Goal: Task Accomplishment & Management: Complete application form

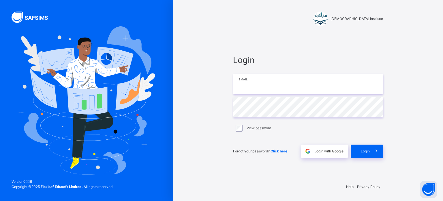
click at [294, 83] on input "email" at bounding box center [308, 84] width 150 height 20
type input "**********"
click at [376, 149] on icon at bounding box center [376, 150] width 6 height 7
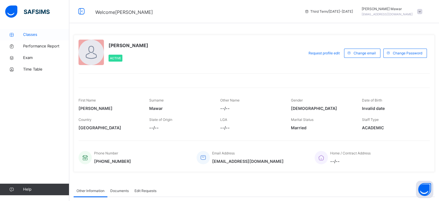
click at [37, 36] on span "Classes" at bounding box center [46, 35] width 46 height 6
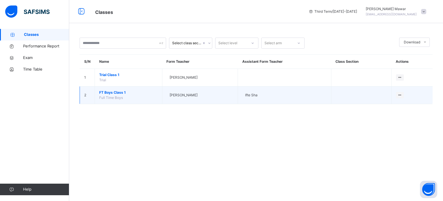
click at [96, 90] on td "FT Boys Class 1 Full Time Boys" at bounding box center [129, 95] width 68 height 18
click at [100, 90] on span "FT Boys Class 1" at bounding box center [128, 92] width 59 height 5
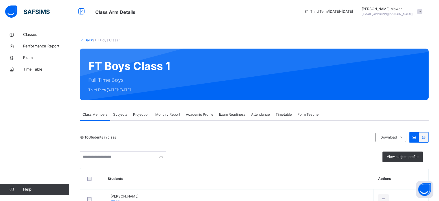
click at [134, 116] on span "Projection" at bounding box center [141, 114] width 16 height 5
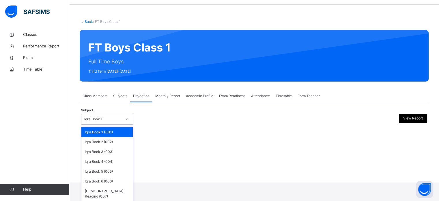
scroll to position [23, 0]
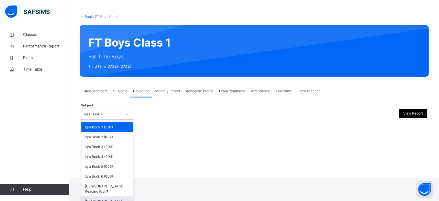
click at [97, 196] on div "[DEMOGRAPHIC_DATA] Memorisation (008)" at bounding box center [106, 203] width 51 height 15
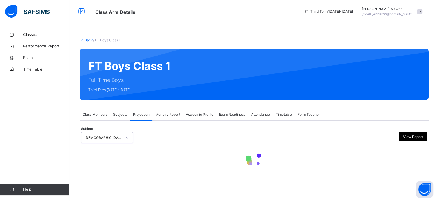
scroll to position [0, 0]
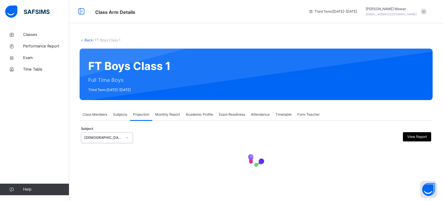
click at [366, 164] on div at bounding box center [256, 159] width 350 height 25
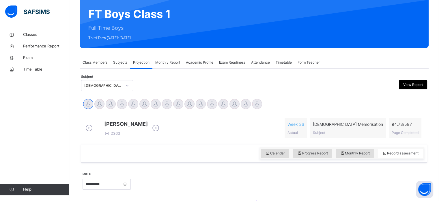
scroll to position [81, 0]
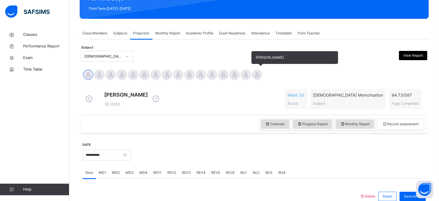
click at [261, 70] on div at bounding box center [257, 75] width 10 height 10
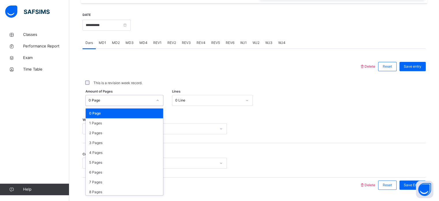
scroll to position [212, 0]
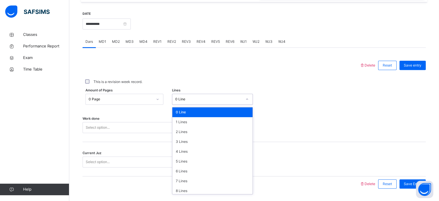
type input "*"
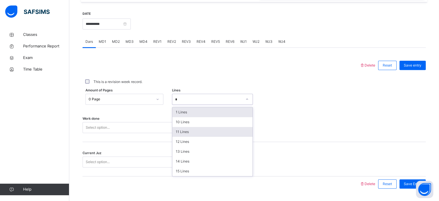
click at [198, 136] on div "11 Lines" at bounding box center [212, 132] width 80 height 10
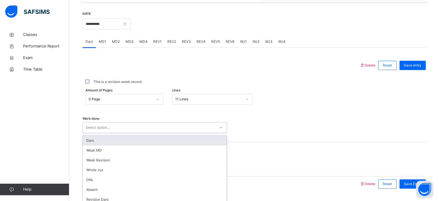
scroll to position [233, 0]
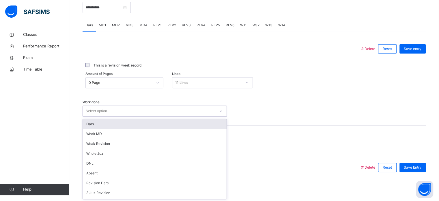
click at [91, 123] on div "Dars" at bounding box center [155, 124] width 144 height 10
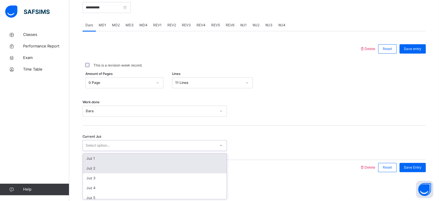
click at [88, 170] on div "Juz 2" at bounding box center [155, 168] width 144 height 10
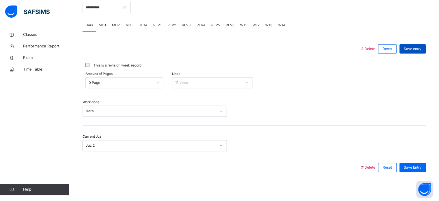
click at [412, 52] on div "Save entry" at bounding box center [412, 48] width 26 height 9
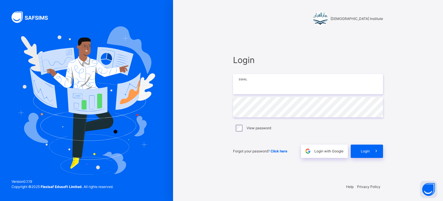
click at [343, 83] on input "email" at bounding box center [308, 84] width 150 height 20
type input "**********"
click at [375, 151] on icon at bounding box center [376, 150] width 6 height 7
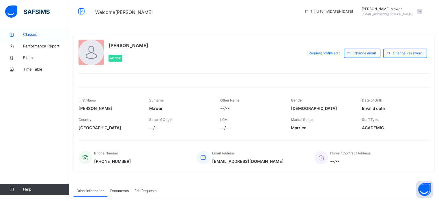
click at [27, 36] on span "Classes" at bounding box center [46, 35] width 46 height 6
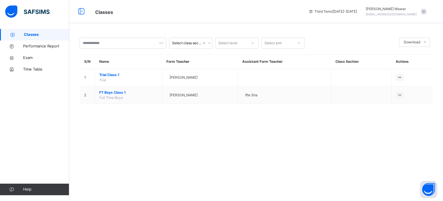
click at [105, 89] on td "FT Boys Class 1 Full Time Boys" at bounding box center [129, 95] width 68 height 18
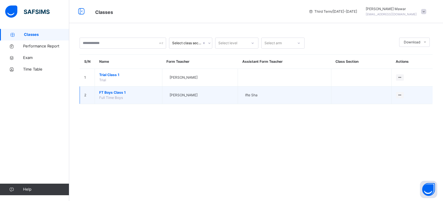
click at [106, 90] on span "FT Boys Class 1" at bounding box center [128, 92] width 59 height 5
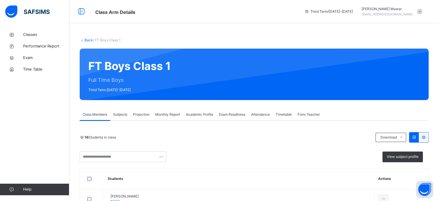
click at [136, 119] on div "Projection" at bounding box center [141, 114] width 22 height 12
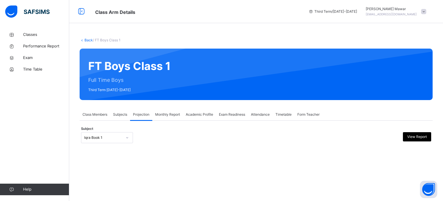
click at [121, 137] on div "Iqra Book 1" at bounding box center [103, 137] width 38 height 5
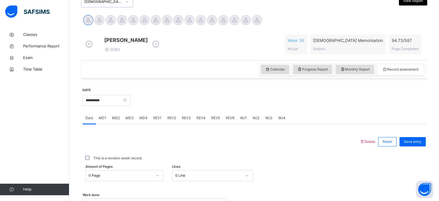
scroll to position [135, 0]
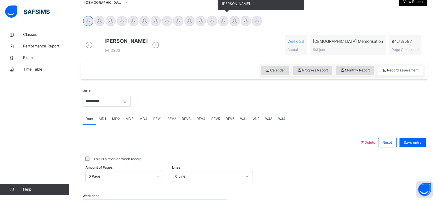
click at [220, 21] on div at bounding box center [223, 21] width 10 height 10
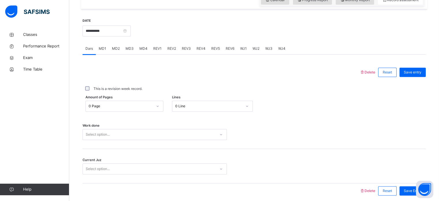
scroll to position [205, 0]
click at [149, 108] on div "0 Page" at bounding box center [119, 105] width 66 height 9
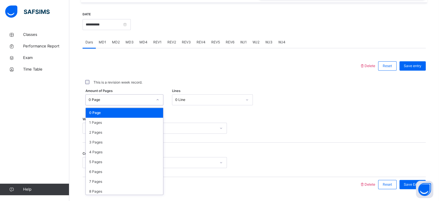
scroll to position [212, 0]
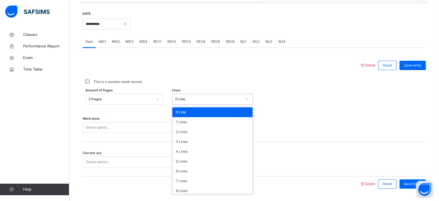
click at [181, 104] on div "0 Line" at bounding box center [206, 99] width 69 height 9
type input "*"
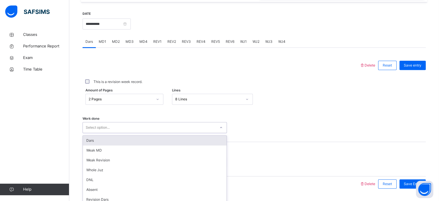
scroll to position [233, 0]
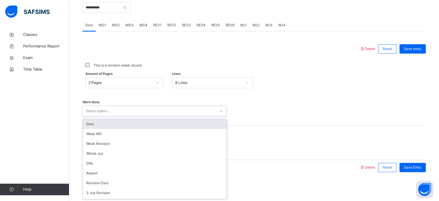
click at [177, 116] on div "option Dars focused, 1 of 16. 16 results available. Use Up and Down to choose o…" at bounding box center [155, 110] width 144 height 11
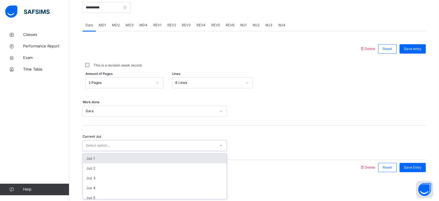
click at [179, 149] on div "Select option..." at bounding box center [149, 145] width 133 height 9
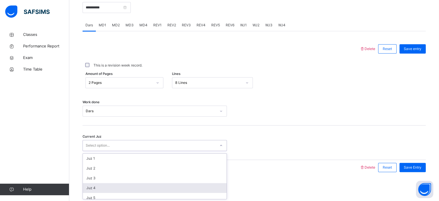
scroll to position [7, 0]
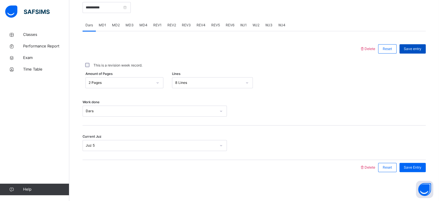
click at [409, 52] on div "Save entry" at bounding box center [412, 48] width 26 height 9
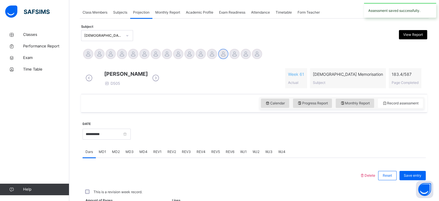
scroll to position [233, 0]
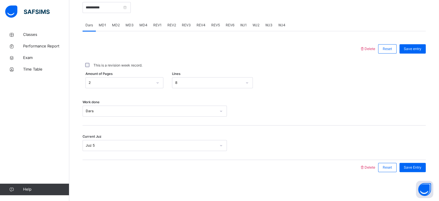
click at [112, 26] on span "MD2" at bounding box center [116, 25] width 8 height 5
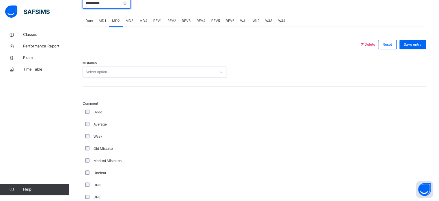
click at [113, 5] on input "**********" at bounding box center [107, 3] width 48 height 11
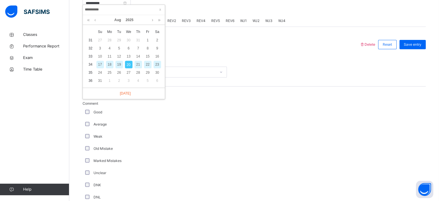
click at [118, 62] on div "19" at bounding box center [119, 65] width 8 height 8
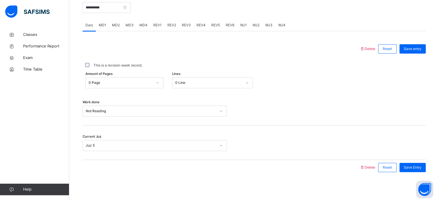
click at [120, 23] on div "MD2" at bounding box center [116, 25] width 14 height 12
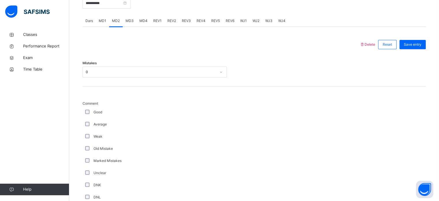
click at [143, 23] on span "MD4" at bounding box center [143, 20] width 8 height 5
click at [157, 23] on span "REV1" at bounding box center [157, 20] width 8 height 5
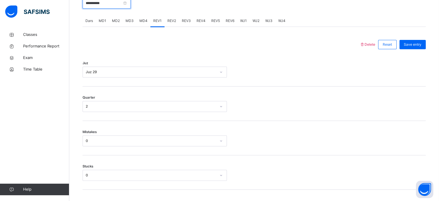
click at [118, 9] on input "**********" at bounding box center [107, 3] width 48 height 11
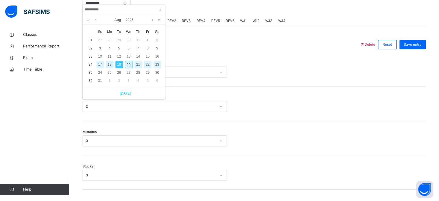
click at [125, 93] on link "[DATE]" at bounding box center [124, 93] width 14 height 5
type input "**********"
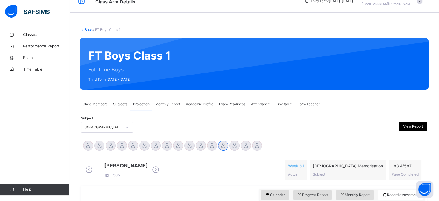
scroll to position [0, 0]
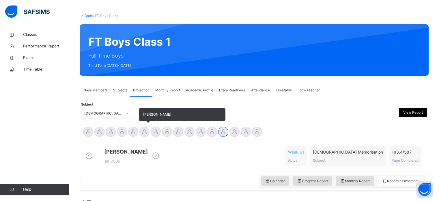
click at [144, 131] on div at bounding box center [144, 131] width 10 height 10
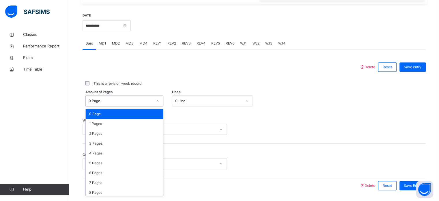
scroll to position [212, 0]
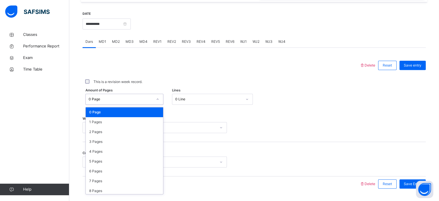
click at [286, 97] on div "Amount of Pages option 0 Page focused, 1 of 588. 588 results available. Use Up …" at bounding box center [254, 99] width 343 height 17
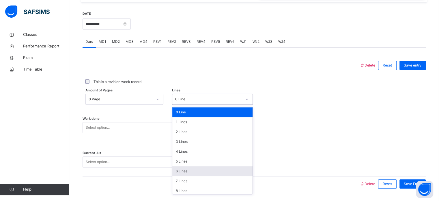
click at [230, 175] on div "6 Lines" at bounding box center [212, 171] width 80 height 10
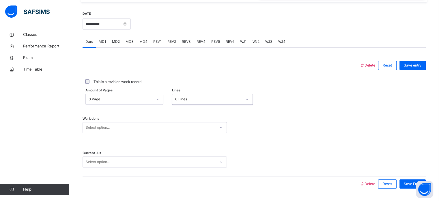
click at [224, 117] on div "Work done Select option..." at bounding box center [254, 124] width 343 height 34
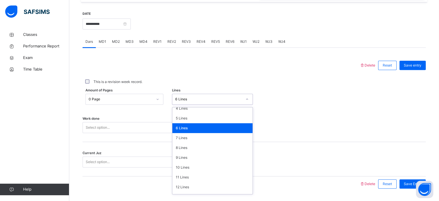
scroll to position [70, 0]
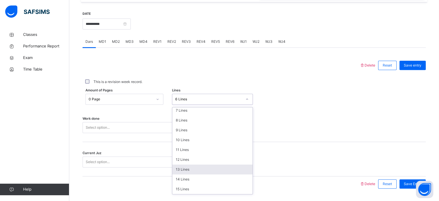
click at [196, 169] on div "13 Lines" at bounding box center [212, 169] width 80 height 10
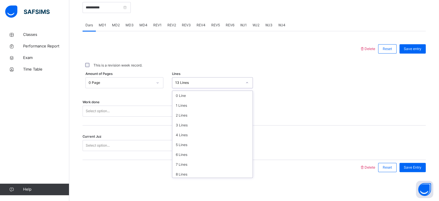
scroll to position [54, 0]
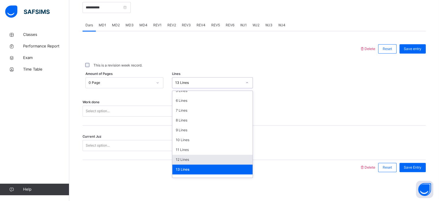
click at [215, 162] on div "12 Lines" at bounding box center [212, 159] width 80 height 10
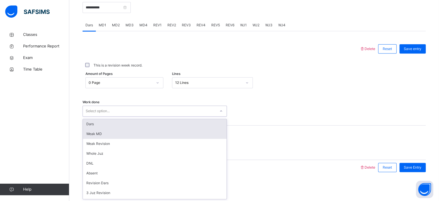
click at [140, 130] on div "Weak MD" at bounding box center [155, 134] width 144 height 10
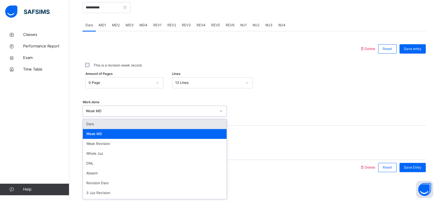
click at [133, 128] on div "Dars" at bounding box center [155, 124] width 144 height 10
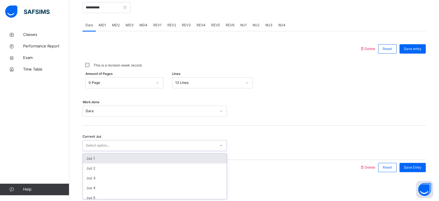
scroll to position [249, 0]
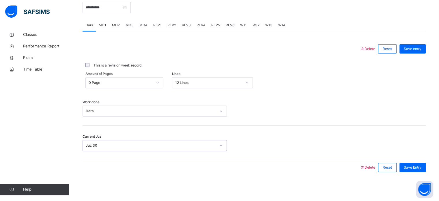
click at [416, 163] on div "Save Entry" at bounding box center [412, 166] width 26 height 9
click at [421, 175] on div "**********" at bounding box center [254, 85] width 343 height 192
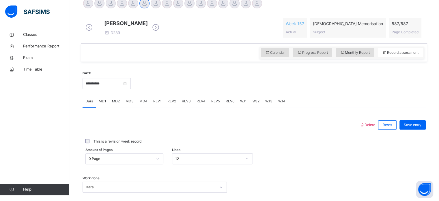
scroll to position [154, 0]
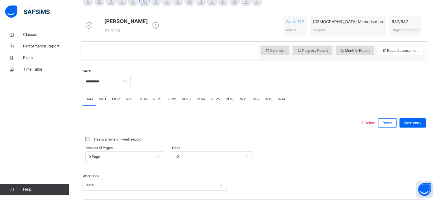
click at [128, 154] on div "Amount of Pages 0 Page Lines 12" at bounding box center [254, 156] width 343 height 17
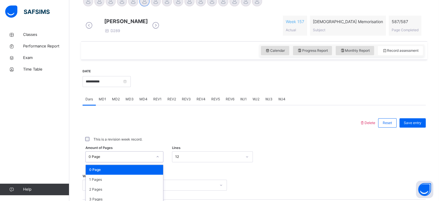
click at [129, 158] on div "option 0 Page focused, 1 of 588. 588 results available. Use Up and Down to choo…" at bounding box center [124, 156] width 78 height 11
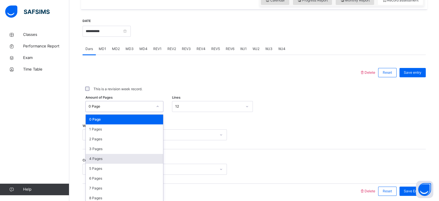
scroll to position [212, 0]
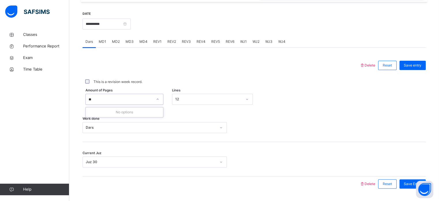
type input "*"
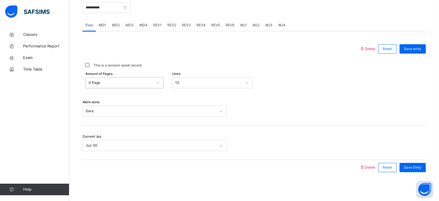
scroll to position [233, 0]
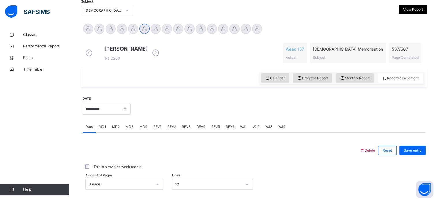
click at [222, 29] on div at bounding box center [223, 29] width 10 height 10
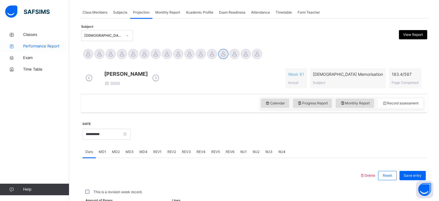
scroll to position [127, 0]
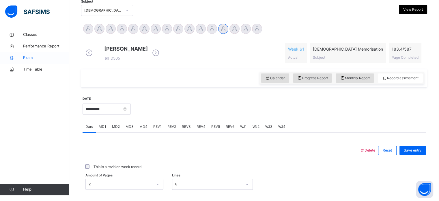
click at [31, 59] on span "Exam" at bounding box center [46, 58] width 46 height 6
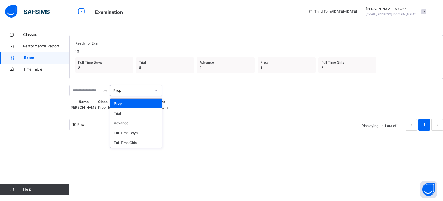
click at [158, 93] on icon at bounding box center [156, 90] width 3 height 6
click at [162, 138] on div "Full Time Boys" at bounding box center [135, 133] width 51 height 10
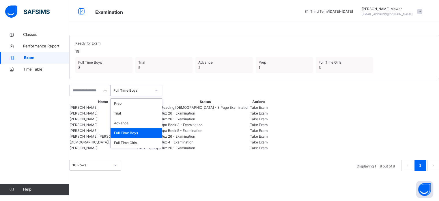
click at [151, 93] on div "Full Time Boys" at bounding box center [132, 90] width 38 height 5
click at [150, 108] on div "Prep" at bounding box center [135, 103] width 51 height 10
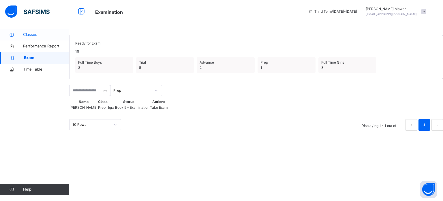
click at [36, 32] on span "Classes" at bounding box center [46, 35] width 46 height 6
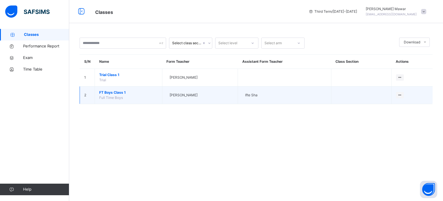
click at [115, 90] on span "FT Boys Class 1" at bounding box center [128, 92] width 59 height 5
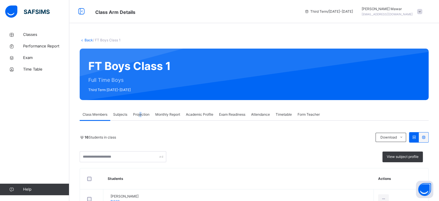
click at [140, 117] on div "Projection" at bounding box center [141, 114] width 22 height 12
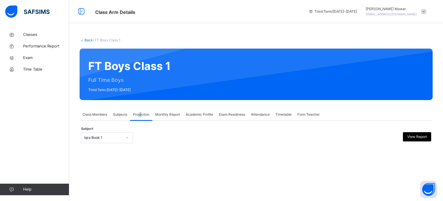
click at [140, 117] on div "Projection" at bounding box center [141, 114] width 22 height 12
click at [125, 147] on div at bounding box center [256, 147] width 350 height 3
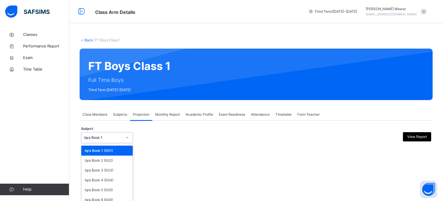
click at [125, 135] on div at bounding box center [127, 137] width 10 height 9
type input "**"
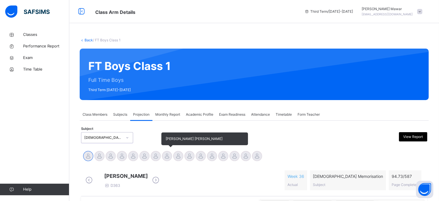
scroll to position [102, 0]
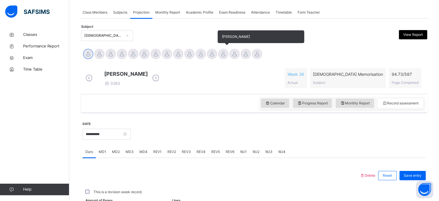
click at [220, 54] on div at bounding box center [223, 54] width 10 height 10
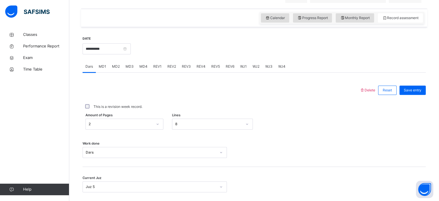
scroll to position [188, 0]
click at [101, 68] on span "MD1" at bounding box center [103, 65] width 8 height 5
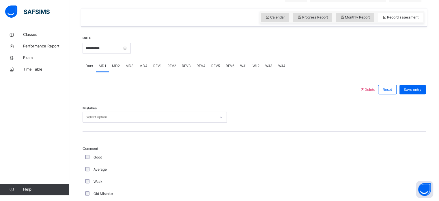
click at [108, 122] on div "Select option..." at bounding box center [98, 116] width 24 height 11
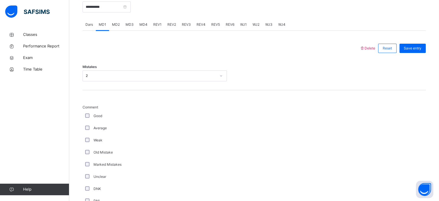
scroll to position [227, 0]
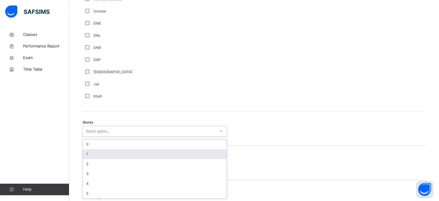
click at [87, 136] on div "option 1 focused, 2 of 6. 6 results available. Use Up and Down to choose option…" at bounding box center [155, 131] width 144 height 11
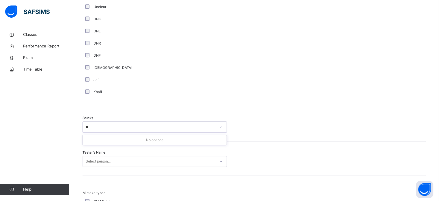
type input "*"
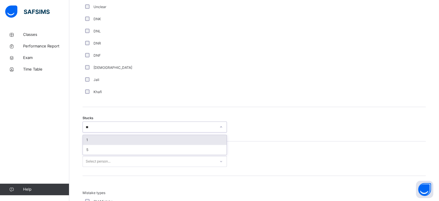
type input "*"
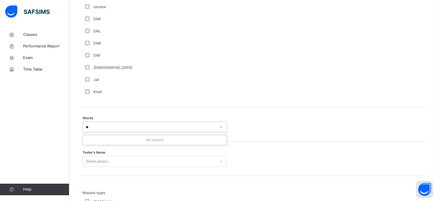
type input "*"
type input "***"
click at [98, 123] on div "Stucks Select option..." at bounding box center [254, 124] width 343 height 34
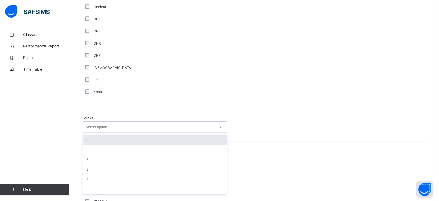
click at [100, 130] on div "Select option..." at bounding box center [98, 126] width 24 height 11
type input "*"
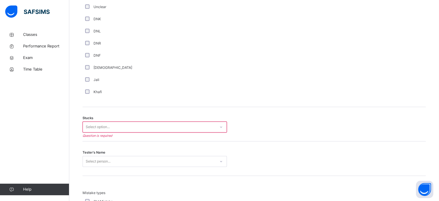
click at [319, 147] on div "Tester's Name Select person..." at bounding box center [254, 158] width 343 height 34
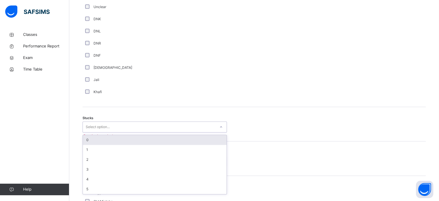
click at [163, 127] on div "Select option..." at bounding box center [149, 126] width 133 height 9
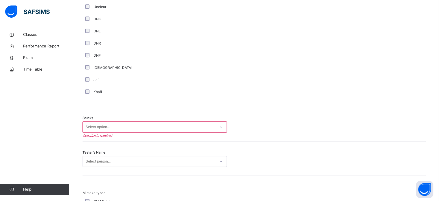
click at [269, 171] on div "Tester's Name Select person..." at bounding box center [254, 158] width 343 height 34
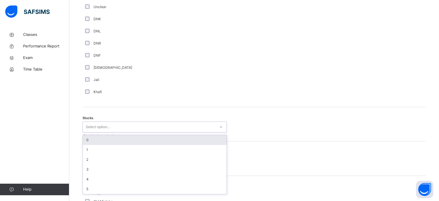
click at [130, 131] on div "Select option..." at bounding box center [149, 126] width 133 height 9
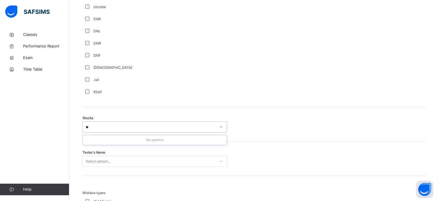
type input "*"
type input "**********"
drag, startPoint x: 132, startPoint y: 116, endPoint x: 129, endPoint y: 138, distance: 22.4
click at [129, 138] on div "Stucks Select option..." at bounding box center [254, 124] width 343 height 34
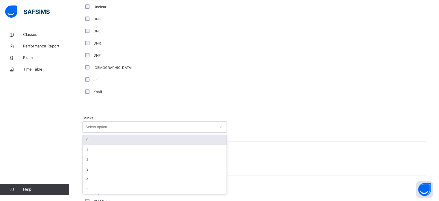
click at [128, 128] on div "Select option..." at bounding box center [149, 126] width 133 height 9
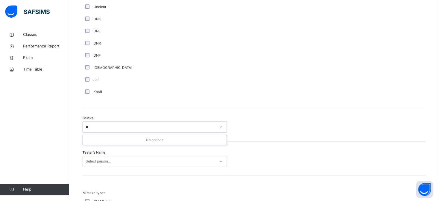
type input "*"
type input "**********"
type input "*"
type input "**********"
drag, startPoint x: 125, startPoint y: 119, endPoint x: 127, endPoint y: 132, distance: 13.1
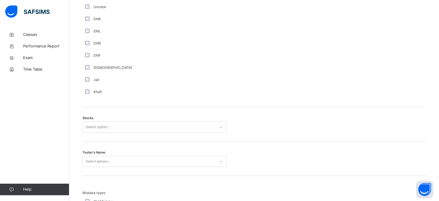
click at [127, 132] on div "Stucks Select option..." at bounding box center [254, 124] width 343 height 34
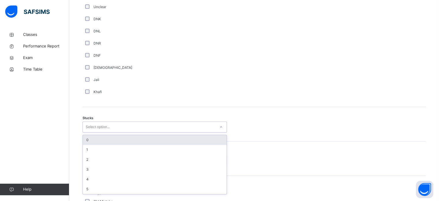
click at [127, 131] on div "Select option..." at bounding box center [149, 126] width 133 height 9
paste input "**********"
type input "**********"
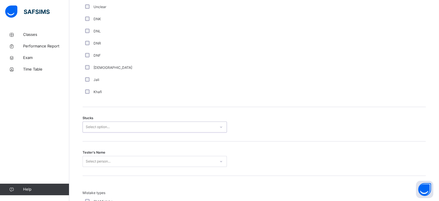
click at [127, 131] on div "Select option..." at bounding box center [149, 126] width 133 height 9
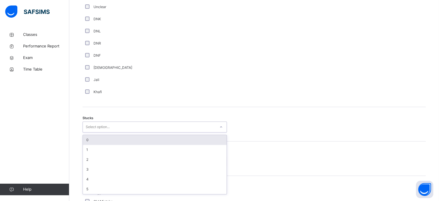
click at [121, 131] on div "Select option..." at bounding box center [149, 126] width 133 height 9
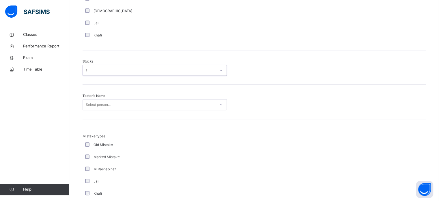
click at [115, 110] on div "Select person..." at bounding box center [155, 104] width 144 height 11
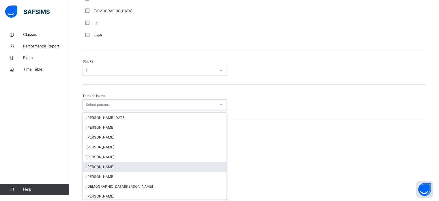
scroll to position [460, 0]
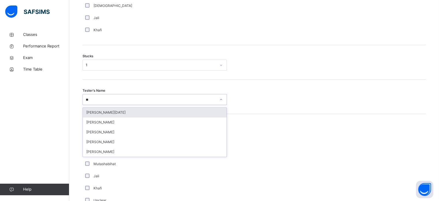
type input "*"
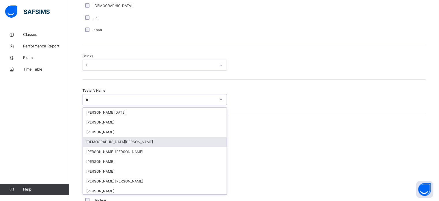
type input "*"
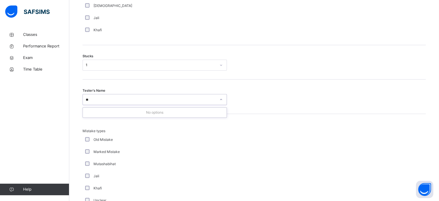
type input "*"
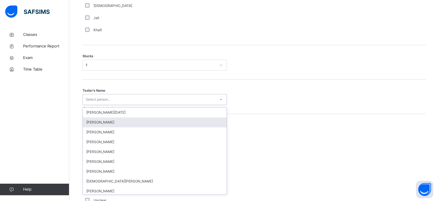
type input "*"
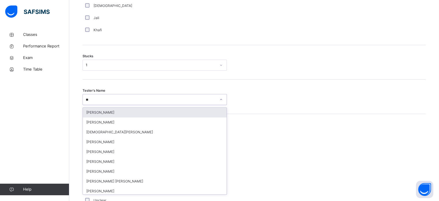
type input "*"
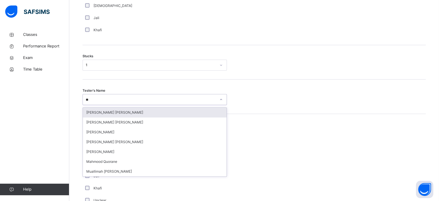
type input "*"
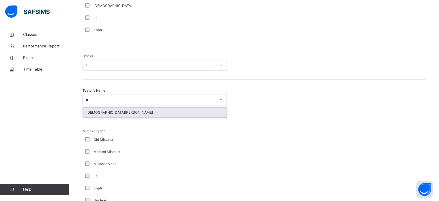
type input "*"
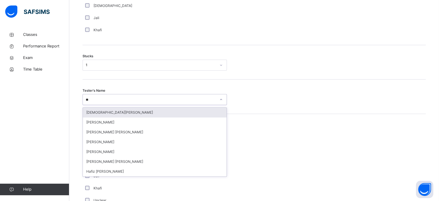
type input "*"
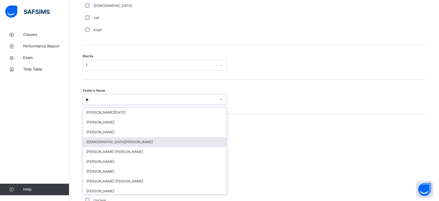
type input "***"
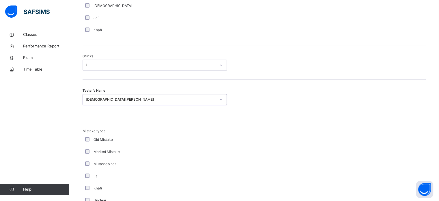
scroll to position [566, 0]
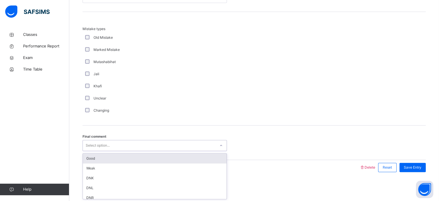
click at [100, 145] on div "Select option..." at bounding box center [98, 145] width 24 height 11
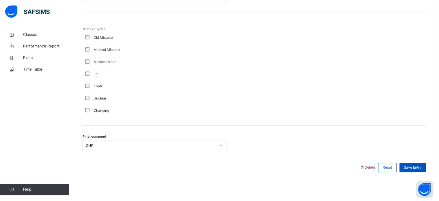
click at [421, 165] on span "Save Entry" at bounding box center [413, 166] width 18 height 5
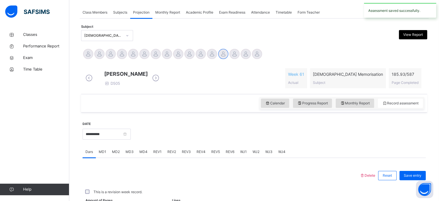
scroll to position [233, 0]
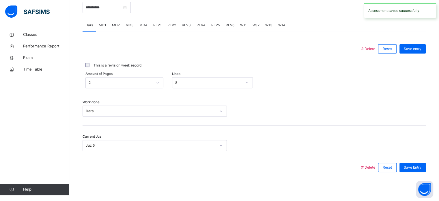
click at [116, 27] on span "MD2" at bounding box center [116, 25] width 8 height 5
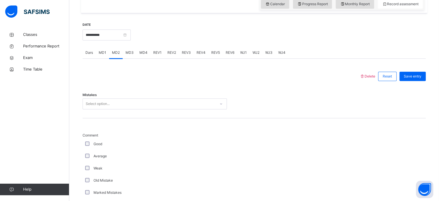
scroll to position [201, 0]
drag, startPoint x: 110, startPoint y: 42, endPoint x: 104, endPoint y: 29, distance: 13.8
click at [104, 29] on div "**********" at bounding box center [107, 34] width 48 height 25
click at [105, 38] on input "**********" at bounding box center [107, 34] width 48 height 11
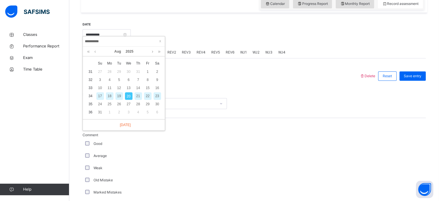
click at [114, 98] on div "19" at bounding box center [119, 96] width 10 height 8
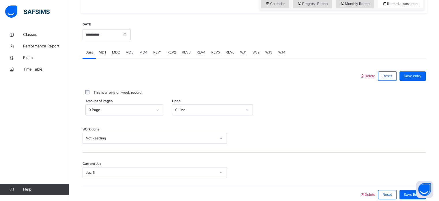
click at [108, 45] on div "**********" at bounding box center [107, 34] width 48 height 25
click at [107, 39] on input "**********" at bounding box center [107, 34] width 48 height 11
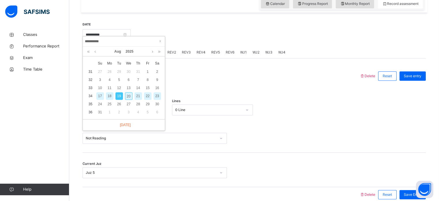
click at [110, 98] on td "18" at bounding box center [110, 96] width 10 height 8
type input "**********"
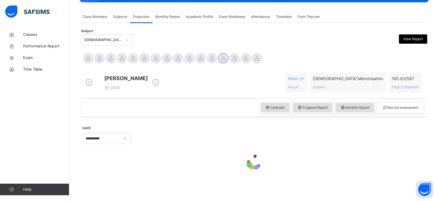
scroll to position [102, 0]
click at [110, 98] on div "Calendar Progress Report Monthly Report Record assessment" at bounding box center [254, 107] width 346 height 18
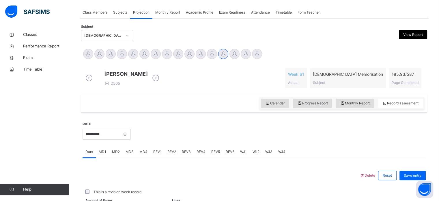
scroll to position [209, 0]
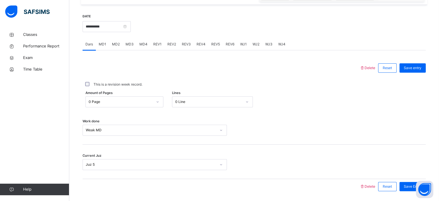
click at [162, 50] on div "REV1" at bounding box center [157, 44] width 14 height 12
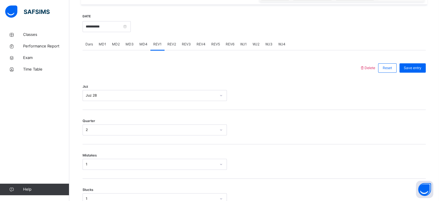
click at [174, 50] on div "REV2" at bounding box center [171, 44] width 14 height 12
click at [154, 47] on span "REV1" at bounding box center [157, 44] width 8 height 5
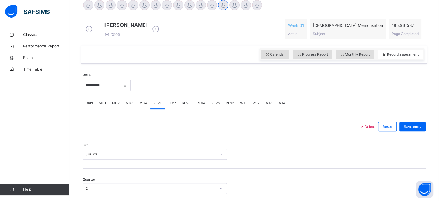
scroll to position [151, 0]
click at [198, 104] on span "REV4" at bounding box center [200, 101] width 9 height 5
click at [192, 108] on div "REV3" at bounding box center [186, 102] width 15 height 12
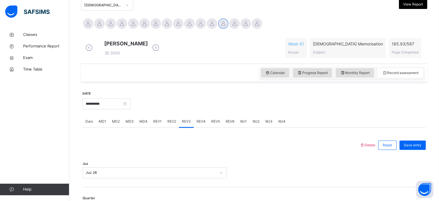
scroll to position [131, 0]
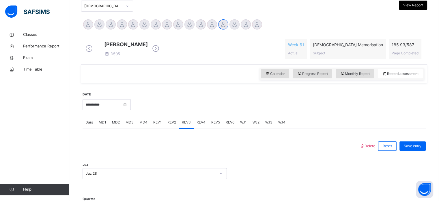
click at [203, 128] on div "REV4" at bounding box center [201, 122] width 15 height 12
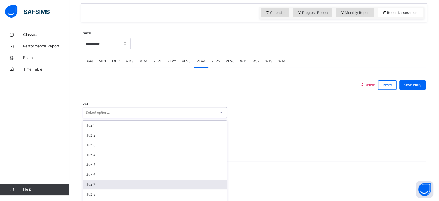
click at [159, 118] on div "option Juz 7 focused, 7 of 30. 30 results available. Use Up and Down to choose …" at bounding box center [155, 112] width 144 height 11
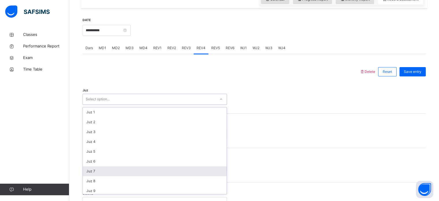
click at [159, 176] on div "Juz 7" at bounding box center [155, 171] width 144 height 10
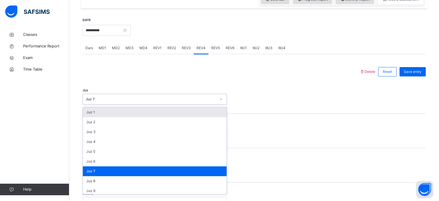
click at [111, 101] on div "Juz 7" at bounding box center [151, 98] width 130 height 5
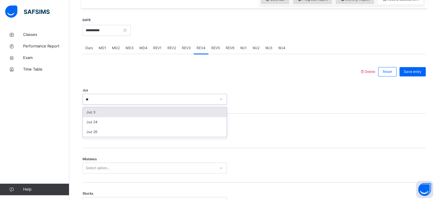
type input "*"
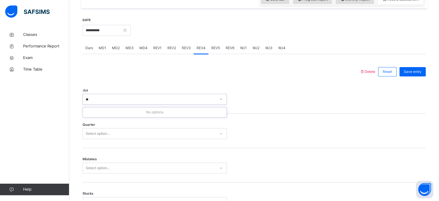
type input "*"
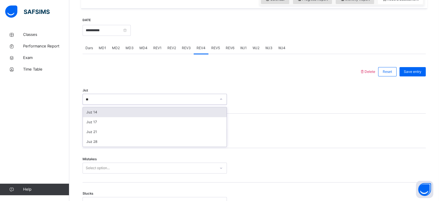
type input "*"
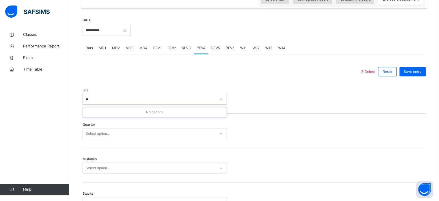
type input "*"
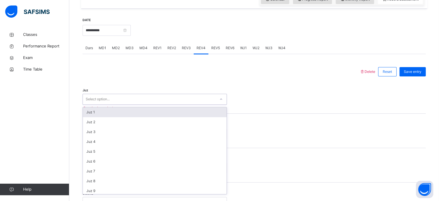
type input "*"
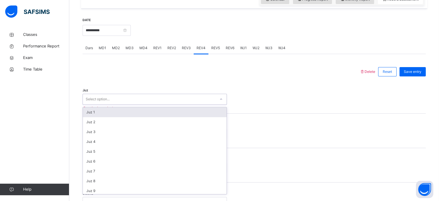
type input "*"
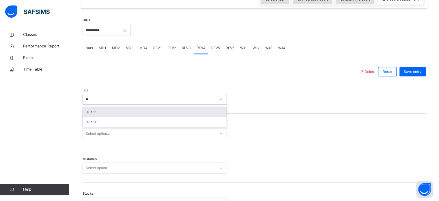
type input "*"
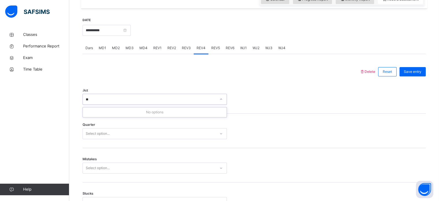
type input "*"
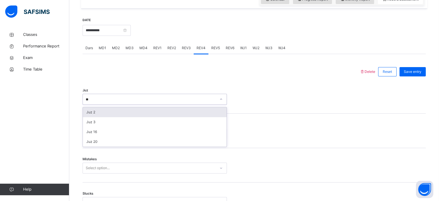
type input "*"
type input "**"
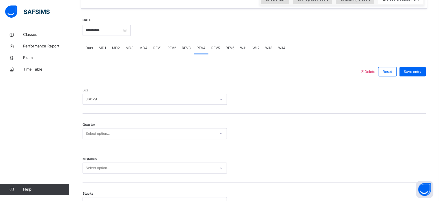
click at [120, 144] on div "Quarter Select option..." at bounding box center [254, 130] width 343 height 34
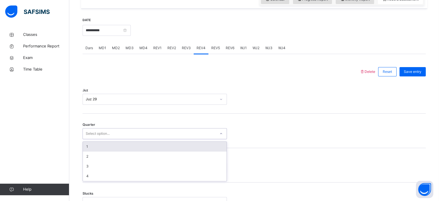
click at [113, 138] on div "Select option..." at bounding box center [149, 133] width 133 height 9
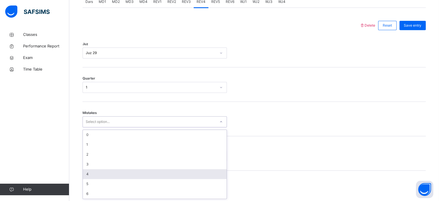
scroll to position [256, 0]
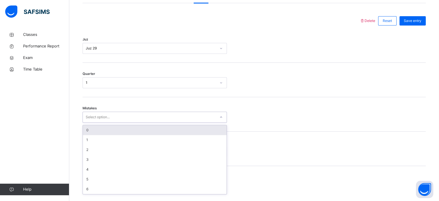
drag, startPoint x: 109, startPoint y: 171, endPoint x: 93, endPoint y: 133, distance: 40.9
click at [93, 133] on div "0" at bounding box center [155, 130] width 144 height 10
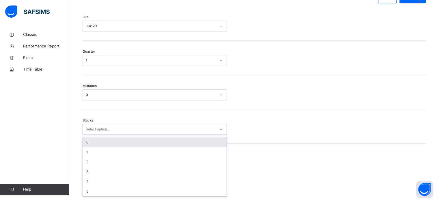
click at [108, 134] on div "option 0 focused, 1 of 6. 6 results available. Use Up and Down to choose option…" at bounding box center [155, 128] width 144 height 11
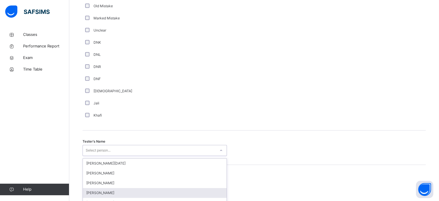
scroll to position [529, 0]
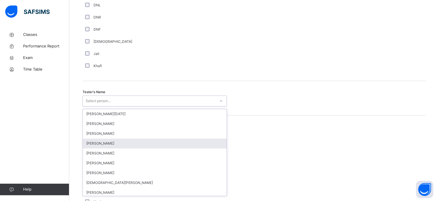
click at [90, 106] on div "option [PERSON_NAME] focused, 4 of 88. 88 results available. Use Up and Down to…" at bounding box center [155, 100] width 144 height 11
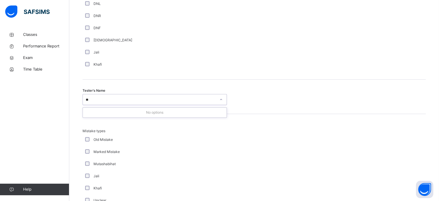
type input "*"
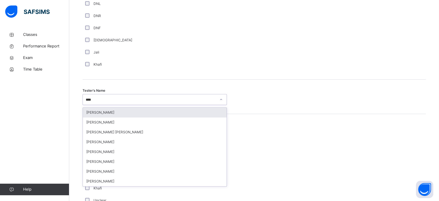
type input "*****"
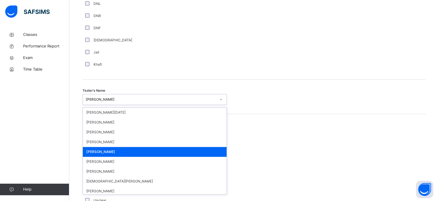
click at [134, 58] on div "Jali" at bounding box center [155, 52] width 144 height 12
click at [127, 101] on div "[PERSON_NAME]" at bounding box center [151, 99] width 130 height 5
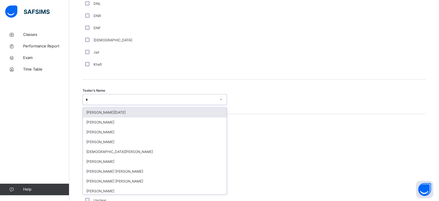
type input "*"
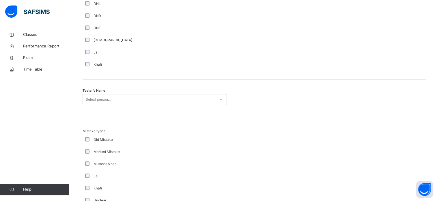
click at [135, 92] on div "Tester's Name Select person..." at bounding box center [254, 96] width 343 height 34
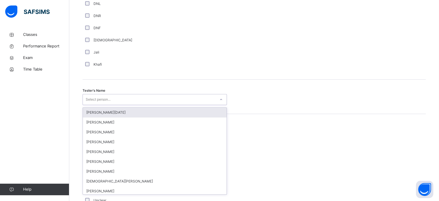
click at [111, 103] on div "Select person..." at bounding box center [149, 99] width 133 height 9
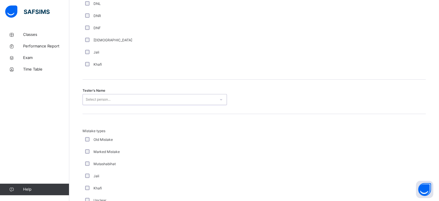
drag, startPoint x: 111, startPoint y: 104, endPoint x: 89, endPoint y: 102, distance: 22.8
click at [89, 102] on div "Select person..." at bounding box center [149, 99] width 133 height 9
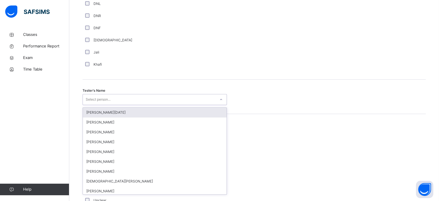
click at [89, 102] on div "Select person..." at bounding box center [98, 99] width 25 height 11
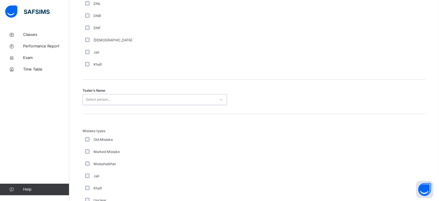
drag, startPoint x: 89, startPoint y: 102, endPoint x: 106, endPoint y: 104, distance: 17.6
click at [106, 104] on div "Select person..." at bounding box center [98, 99] width 25 height 11
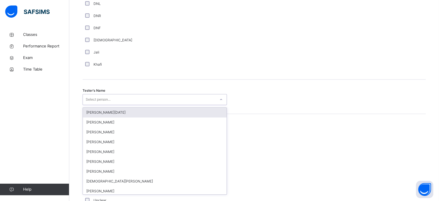
click at [106, 104] on div "Select person..." at bounding box center [98, 99] width 25 height 11
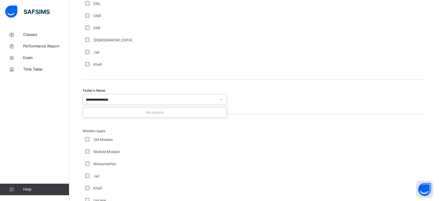
type input "**********"
drag, startPoint x: 123, startPoint y: 92, endPoint x: 116, endPoint y: 102, distance: 12.1
click at [116, 102] on div "Tester's Name Select person..." at bounding box center [254, 96] width 343 height 34
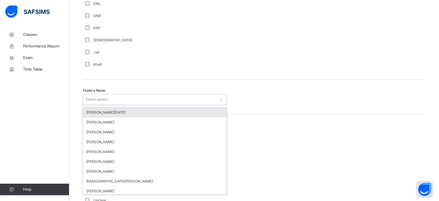
click at [116, 102] on div "Select person..." at bounding box center [149, 99] width 133 height 9
paste input "**********"
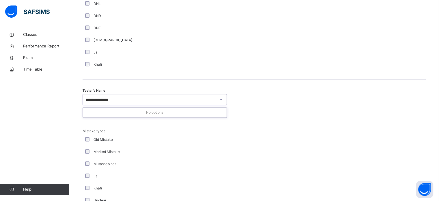
type input "**********"
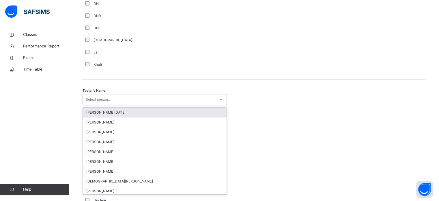
click at [92, 105] on div "Select person..." at bounding box center [98, 99] width 25 height 11
paste input "**********"
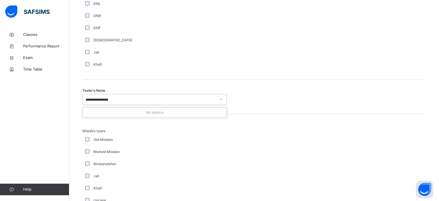
paste input "**********"
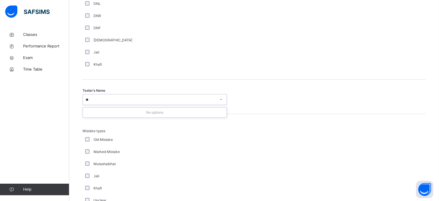
type input "*"
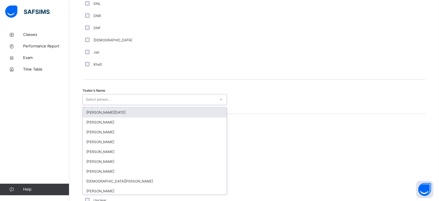
click at [146, 100] on div "Select person..." at bounding box center [149, 99] width 133 height 9
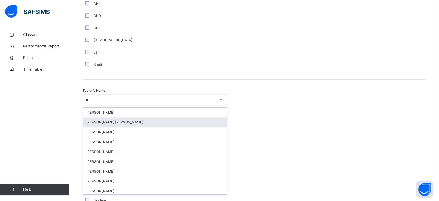
type input "*"
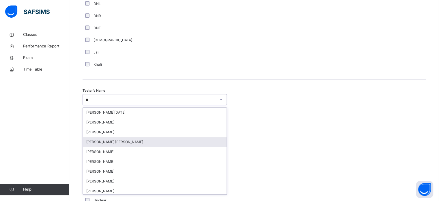
type input "***"
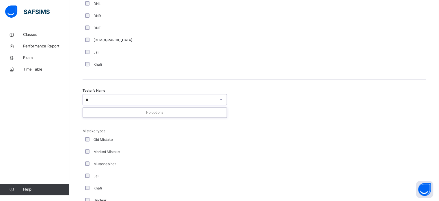
type input "*"
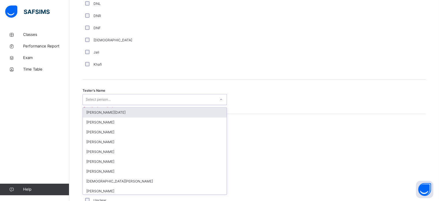
click at [142, 104] on div "Select person..." at bounding box center [149, 99] width 133 height 9
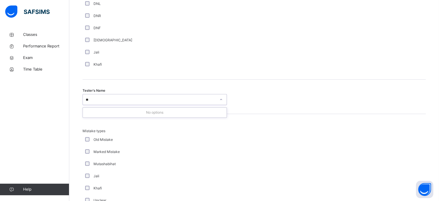
type input "*"
type input "***"
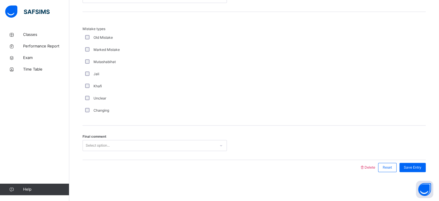
click at [98, 138] on span "Final comment" at bounding box center [95, 136] width 24 height 5
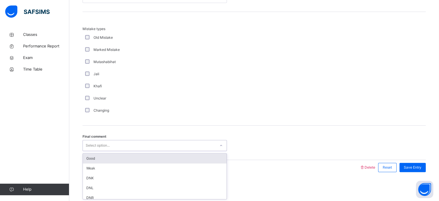
click at [98, 145] on div "Select option..." at bounding box center [98, 145] width 24 height 11
paste input "**********"
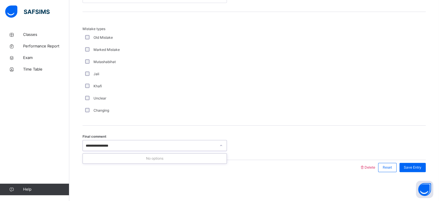
type input "**********"
click at [110, 128] on div "Final comment Select option..." at bounding box center [254, 142] width 343 height 34
click at [108, 137] on div "Final comment Select option..." at bounding box center [254, 142] width 343 height 34
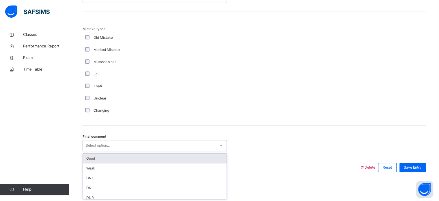
click at [110, 140] on div "Select option..." at bounding box center [155, 145] width 144 height 11
type input "*"
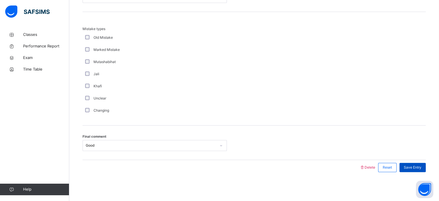
click at [417, 164] on div "Save Entry" at bounding box center [412, 166] width 26 height 9
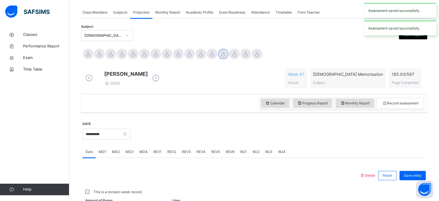
scroll to position [233, 0]
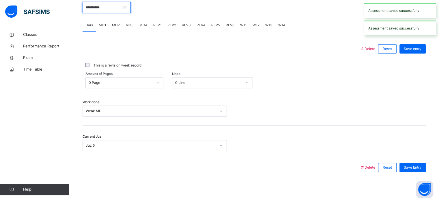
click at [131, 5] on input "**********" at bounding box center [107, 7] width 48 height 11
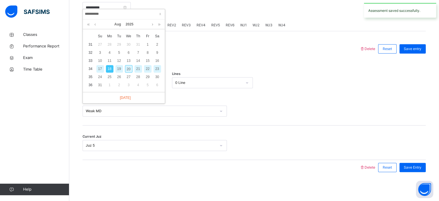
click at [118, 65] on div "19" at bounding box center [119, 69] width 8 height 8
type input "**********"
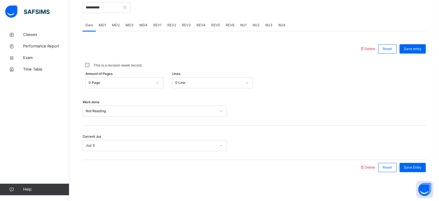
click at [114, 29] on div "MD2" at bounding box center [116, 25] width 14 height 12
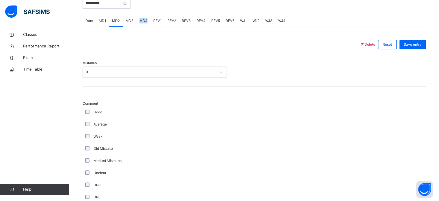
drag, startPoint x: 146, startPoint y: 28, endPoint x: 138, endPoint y: 26, distance: 8.0
click at [138, 26] on div "MD4" at bounding box center [143, 21] width 14 height 12
click at [157, 23] on span "REV1" at bounding box center [157, 20] width 8 height 5
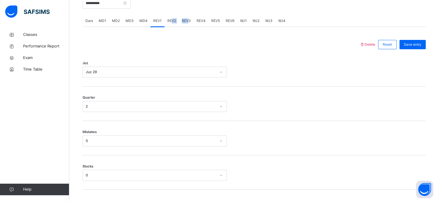
drag, startPoint x: 171, startPoint y: 24, endPoint x: 187, endPoint y: 29, distance: 17.0
click at [187, 27] on div "Dars MD1 MD2 MD3 MD4 REV1 REV2 REV3 REV4 REV5 REV6 WJ1 WJ2 WJ3 WJ4" at bounding box center [254, 21] width 343 height 12
click at [187, 27] on div "REV3" at bounding box center [186, 21] width 15 height 12
click at [199, 23] on span "REV4" at bounding box center [200, 20] width 9 height 5
click at [157, 23] on span "REV1" at bounding box center [157, 20] width 8 height 5
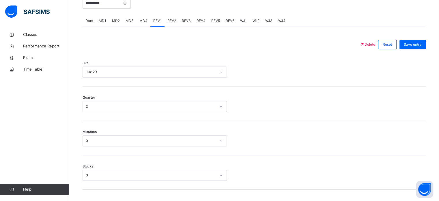
click at [164, 27] on div "REV2" at bounding box center [171, 21] width 14 height 12
click at [185, 27] on div "REV3" at bounding box center [186, 21] width 15 height 12
click at [205, 24] on div "REV4" at bounding box center [201, 21] width 15 height 12
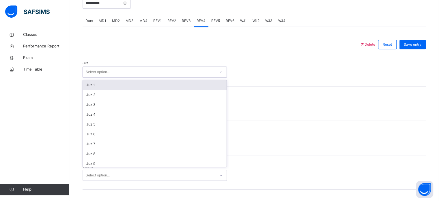
click at [151, 76] on div "Select option..." at bounding box center [149, 72] width 133 height 9
type input "*"
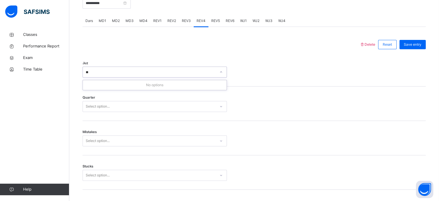
type input "*"
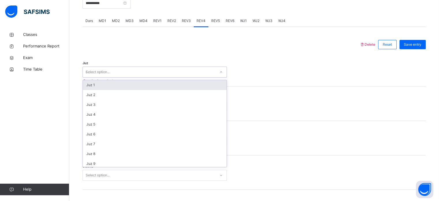
type input "**"
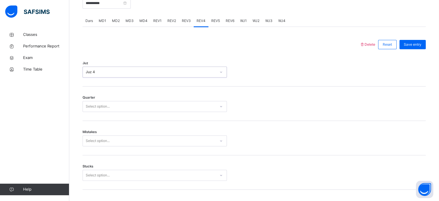
type input "*"
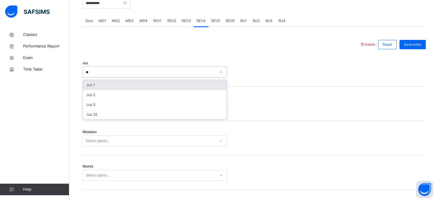
type input "*"
type input "**"
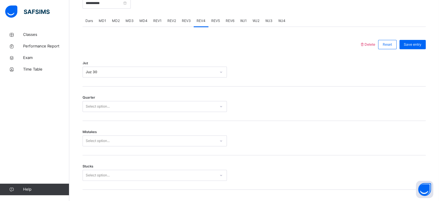
click at [122, 116] on div "Quarter Select option..." at bounding box center [254, 103] width 343 height 34
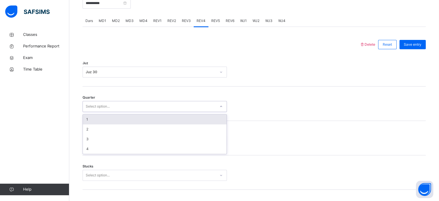
click at [119, 112] on div "Select option..." at bounding box center [155, 106] width 144 height 11
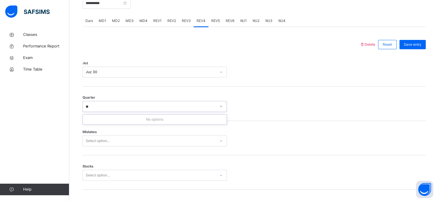
type input "*"
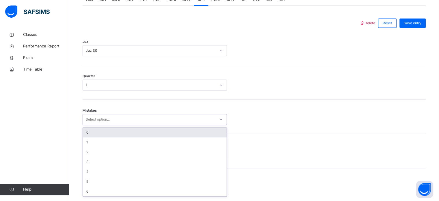
click at [116, 125] on div "option 0 focused, 1 of 7. 7 results available. Use Up and Down to choose option…" at bounding box center [155, 119] width 144 height 11
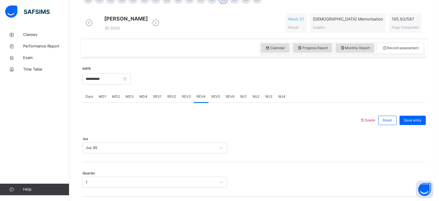
scroll to position [156, 0]
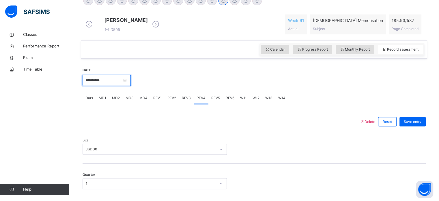
click at [110, 84] on input "**********" at bounding box center [107, 80] width 48 height 11
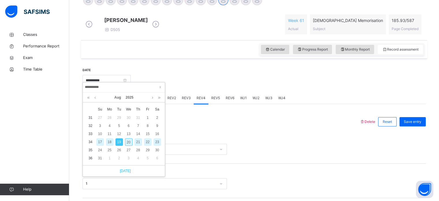
click at [124, 171] on link "[DATE]" at bounding box center [124, 170] width 14 height 5
type input "**********"
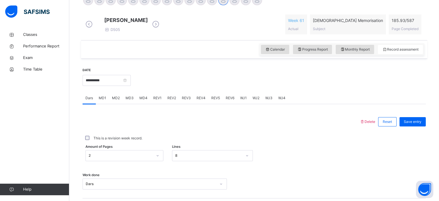
click at [202, 4] on div at bounding box center [201, 0] width 10 height 10
click at [190, 52] on div "Calendar Progress Report Monthly Report Record assessment" at bounding box center [254, 49] width 346 height 18
click at [188, 2] on div at bounding box center [189, 0] width 10 height 10
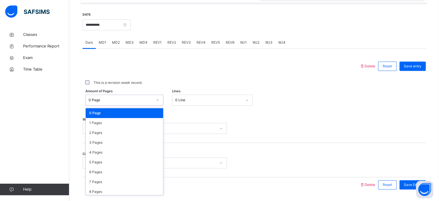
scroll to position [212, 0]
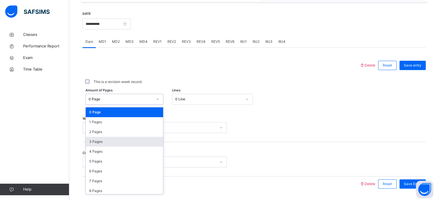
click at [92, 145] on div "3 Pages" at bounding box center [124, 141] width 77 height 10
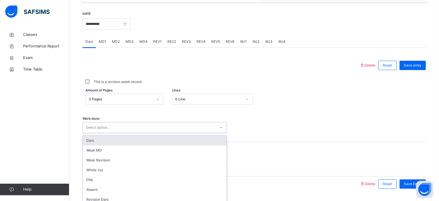
scroll to position [233, 0]
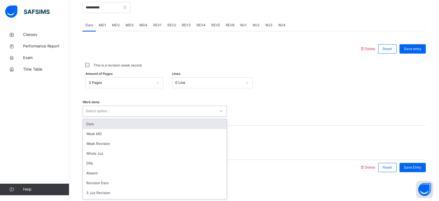
click at [90, 119] on div "Dars" at bounding box center [155, 124] width 144 height 10
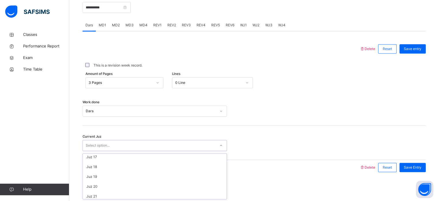
scroll to position [157, 0]
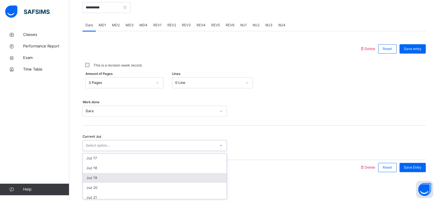
click at [87, 173] on div "Juz 19" at bounding box center [155, 178] width 144 height 10
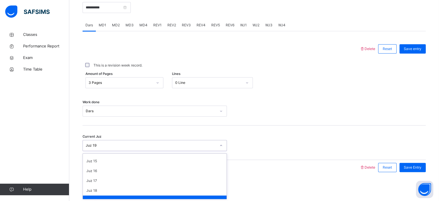
scroll to position [138, 0]
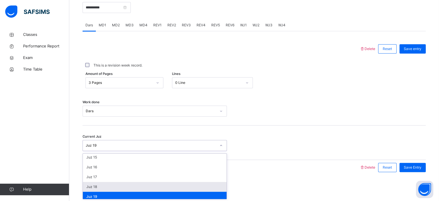
click at [87, 187] on div "Juz 18" at bounding box center [155, 186] width 144 height 10
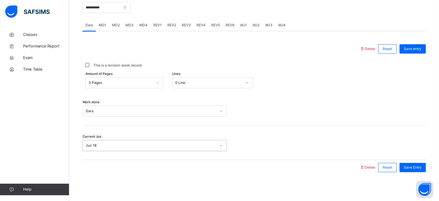
click at [418, 59] on div "This is a revision week record." at bounding box center [254, 65] width 343 height 12
click at [421, 50] on span "Save entry" at bounding box center [413, 48] width 18 height 5
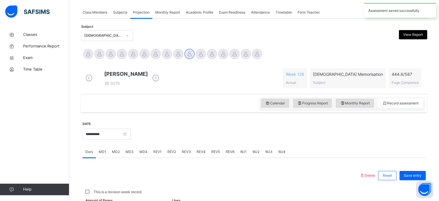
scroll to position [233, 0]
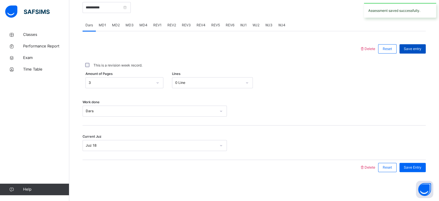
click at [415, 48] on span "Save entry" at bounding box center [413, 48] width 18 height 5
